Goal: Check status: Check status

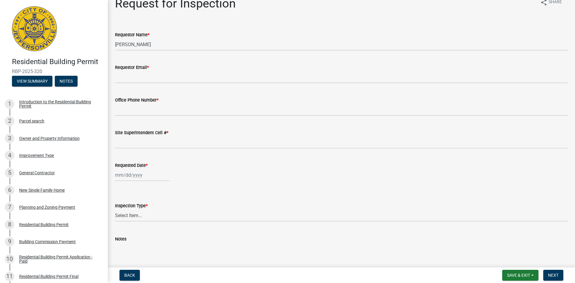
scroll to position [30, 0]
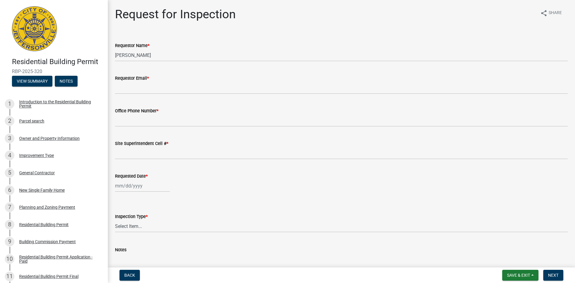
click at [30, 87] on div "Residential Building Permit RBP-2025-320 View Summary Notes" at bounding box center [54, 70] width 98 height 35
click at [29, 83] on button "View Summary" at bounding box center [32, 81] width 40 height 11
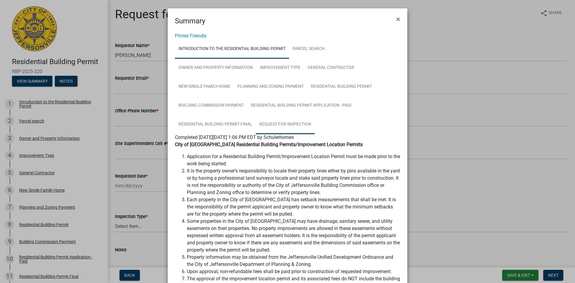
click at [308, 128] on link "Request for Inspection" at bounding box center [285, 124] width 59 height 19
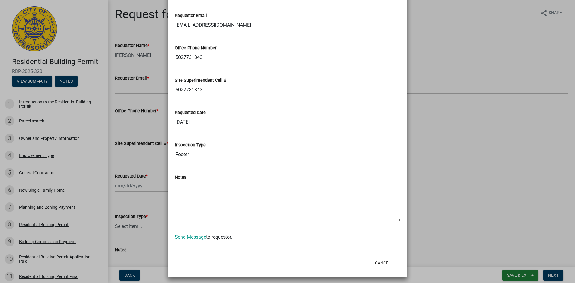
scroll to position [173, 0]
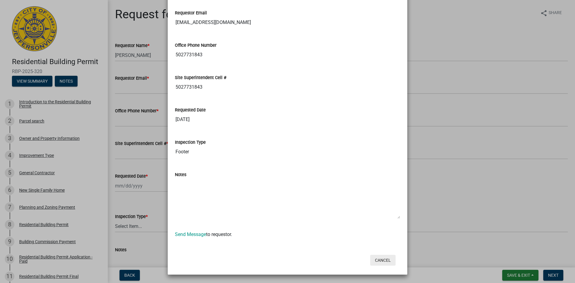
click at [383, 261] on button "Cancel" at bounding box center [382, 260] width 25 height 11
